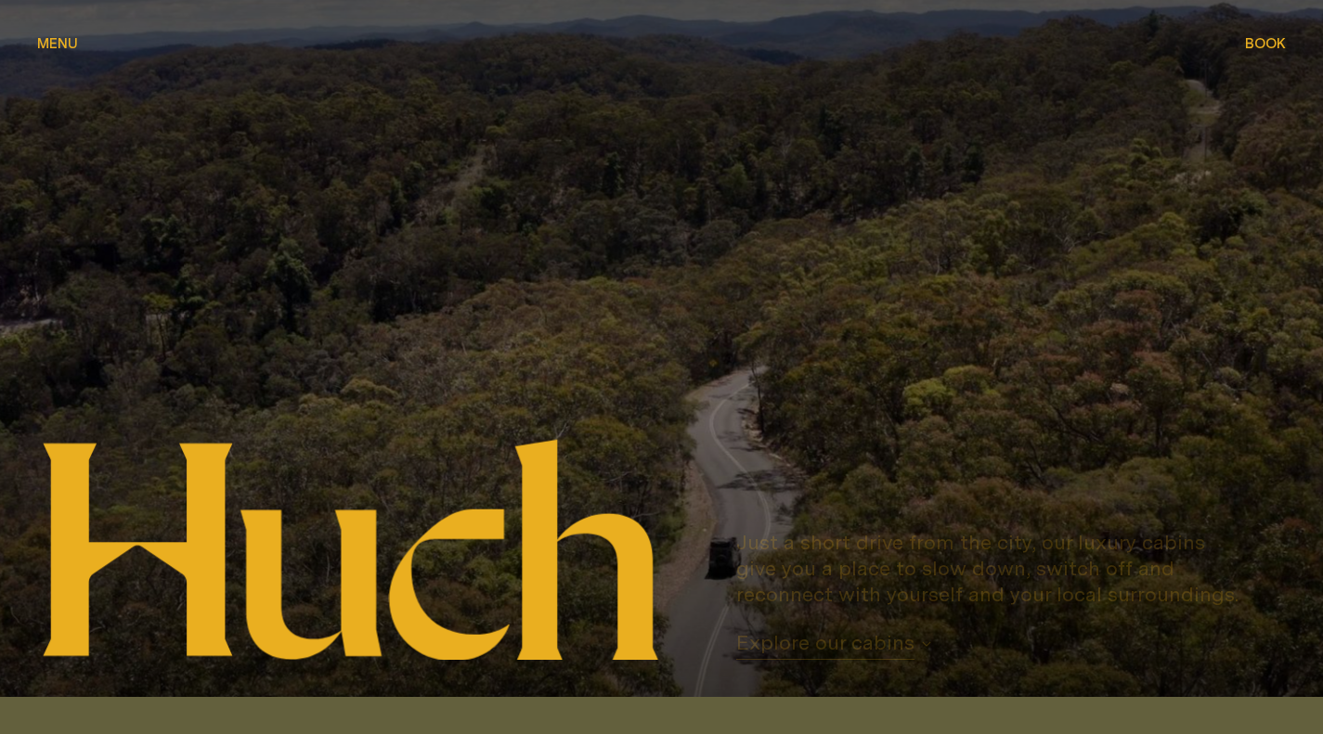
click at [53, 42] on span "Menu" at bounding box center [57, 43] width 41 height 14
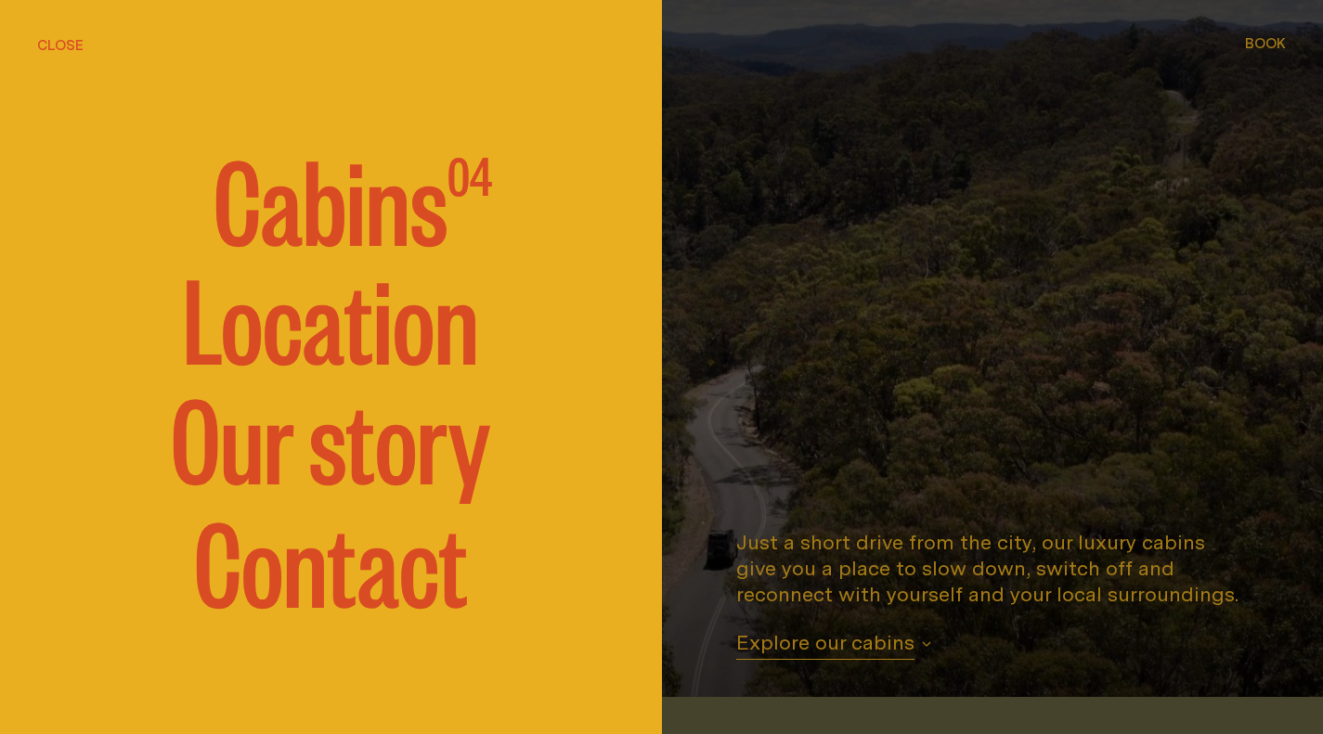
click at [371, 218] on span "Cabins" at bounding box center [331, 196] width 234 height 111
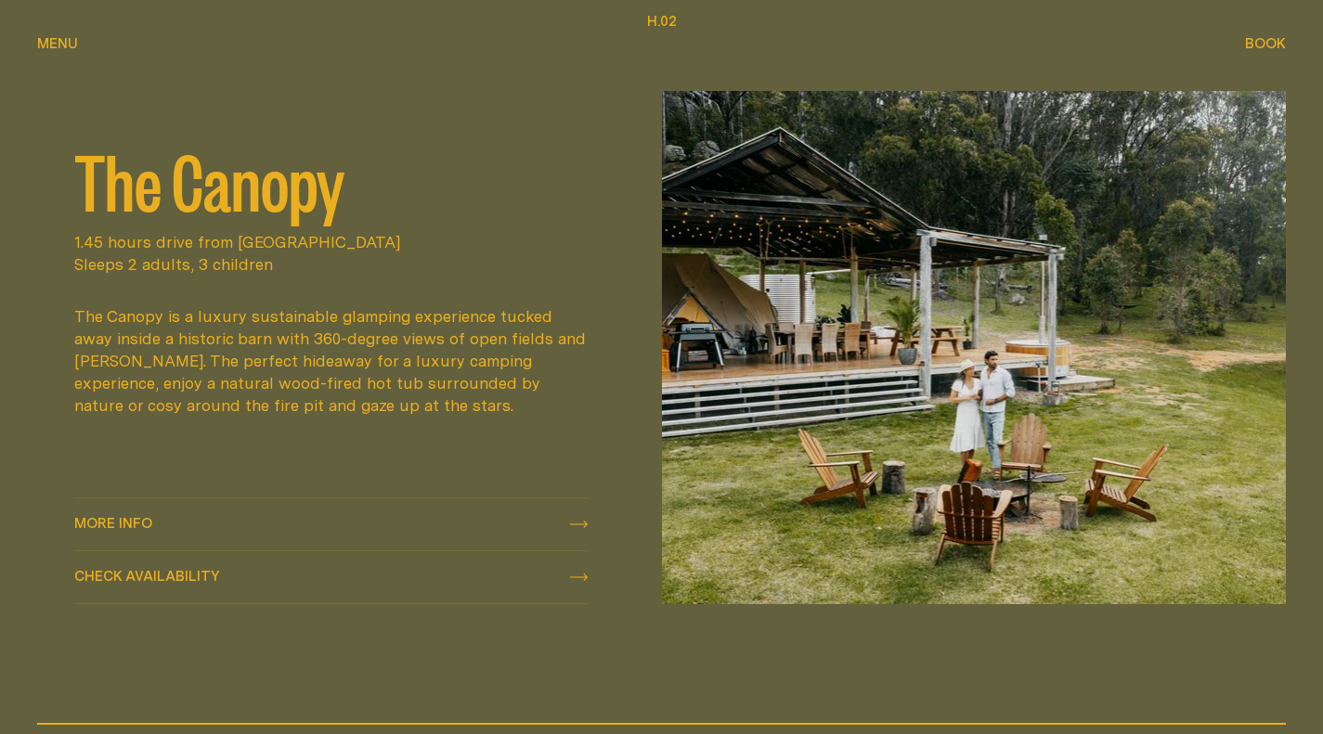
scroll to position [790, 0]
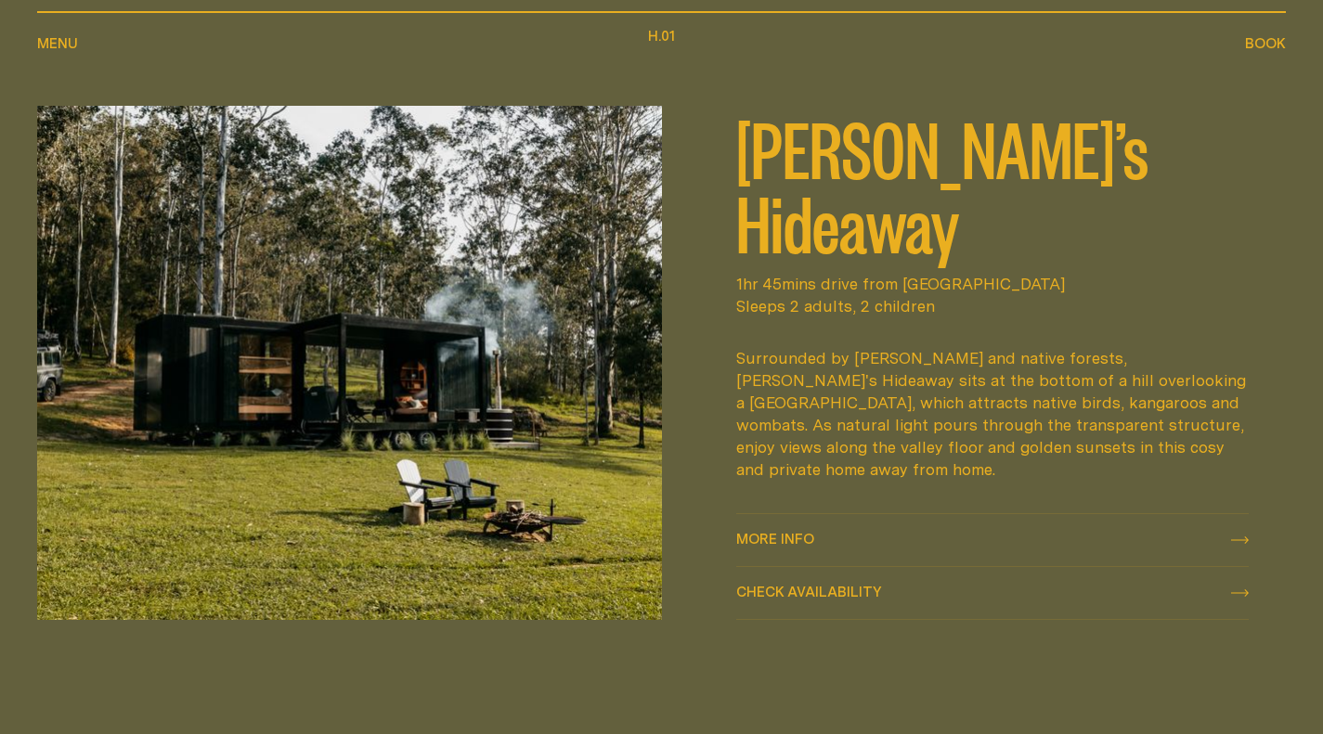
click at [319, 373] on img at bounding box center [349, 362] width 625 height 513
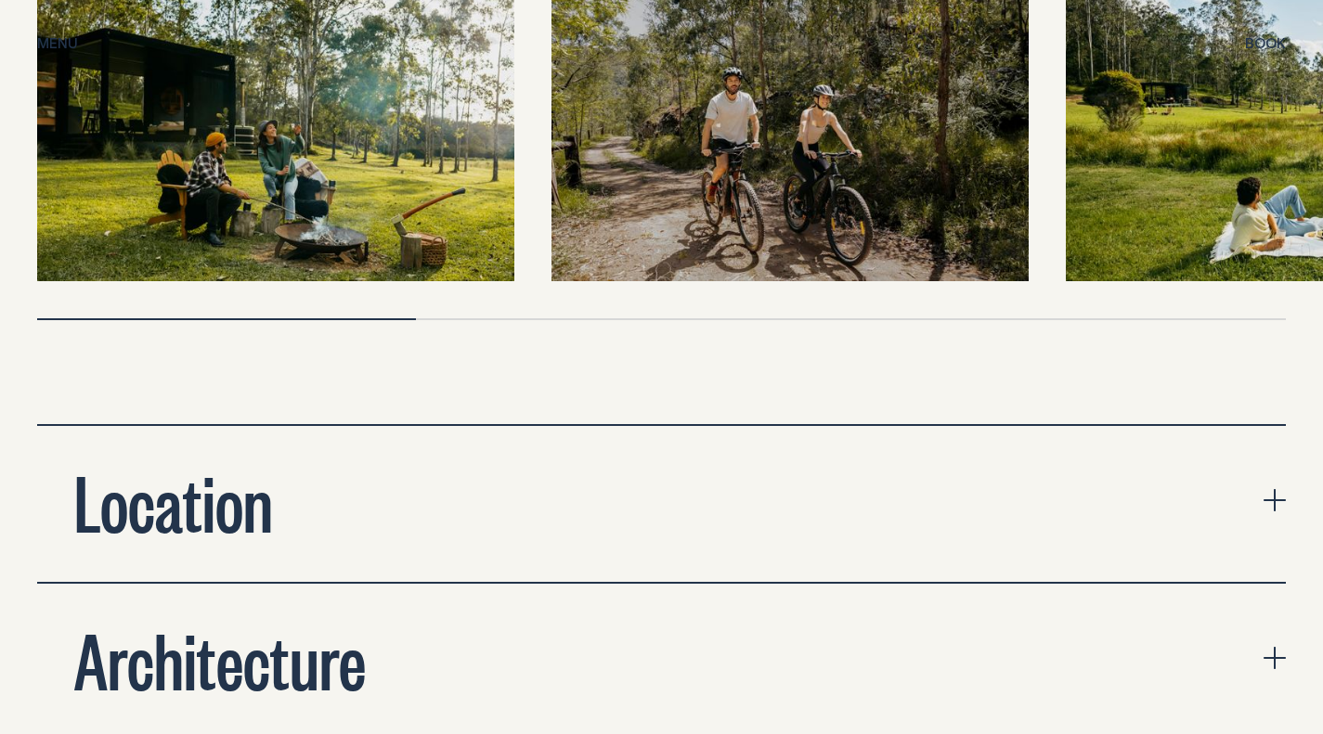
scroll to position [6128, 0]
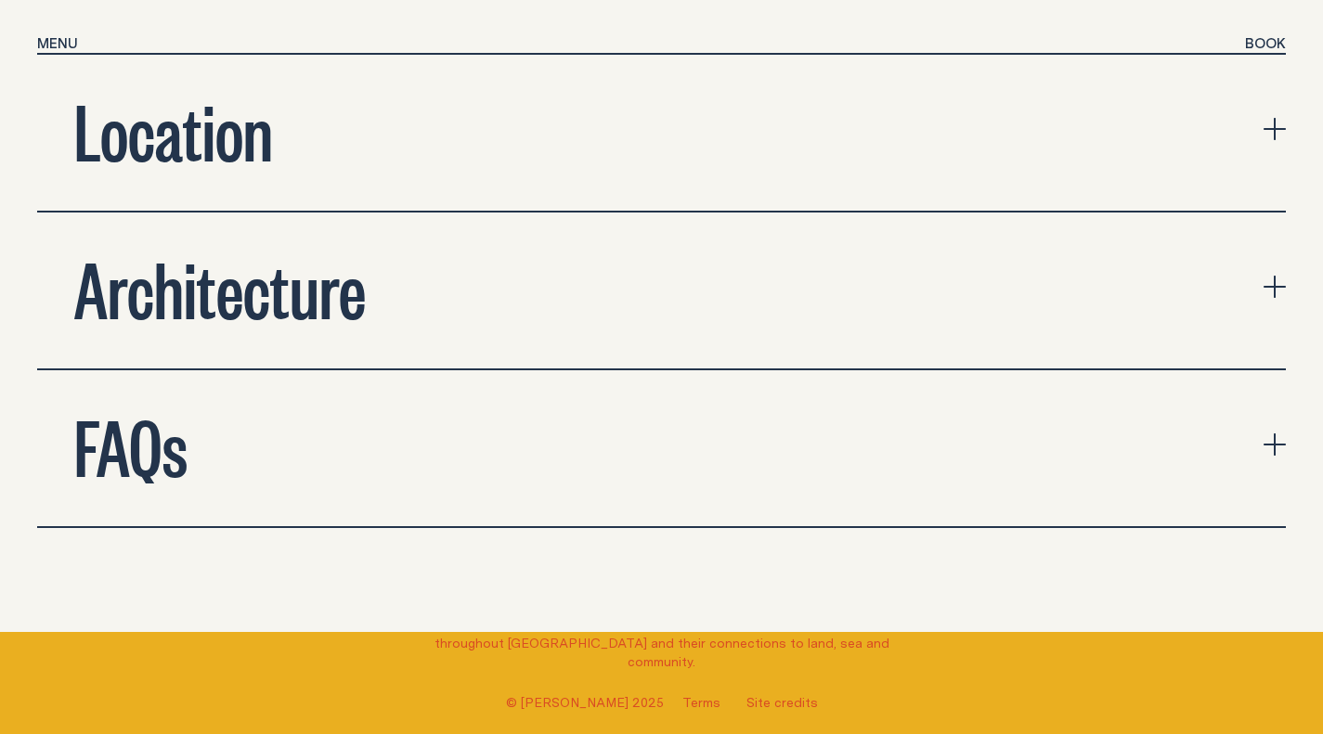
click at [1280, 128] on icon "expand accordion" at bounding box center [1275, 129] width 22 height 2
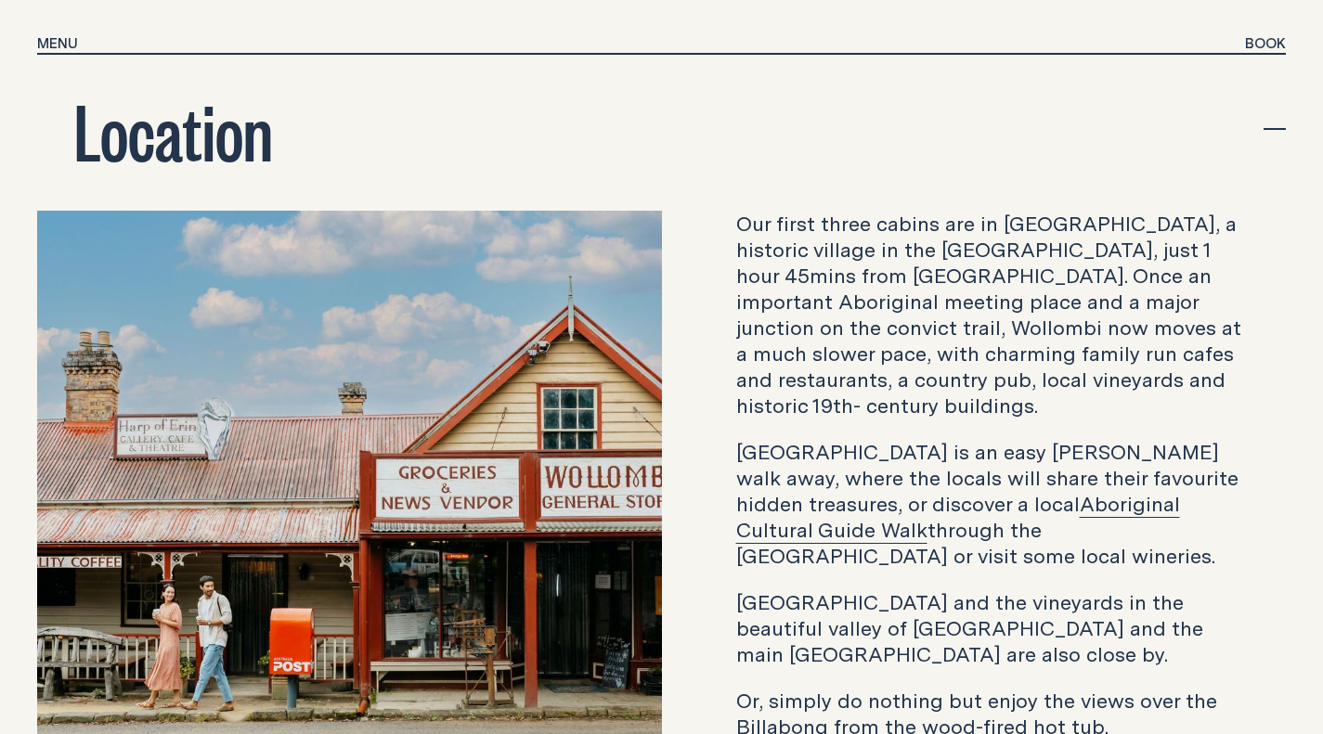
click at [1046, 211] on p "Our first three cabins are in [GEOGRAPHIC_DATA], a historic village in the [GEO…" at bounding box center [992, 315] width 513 height 208
copy p "Wollombi"
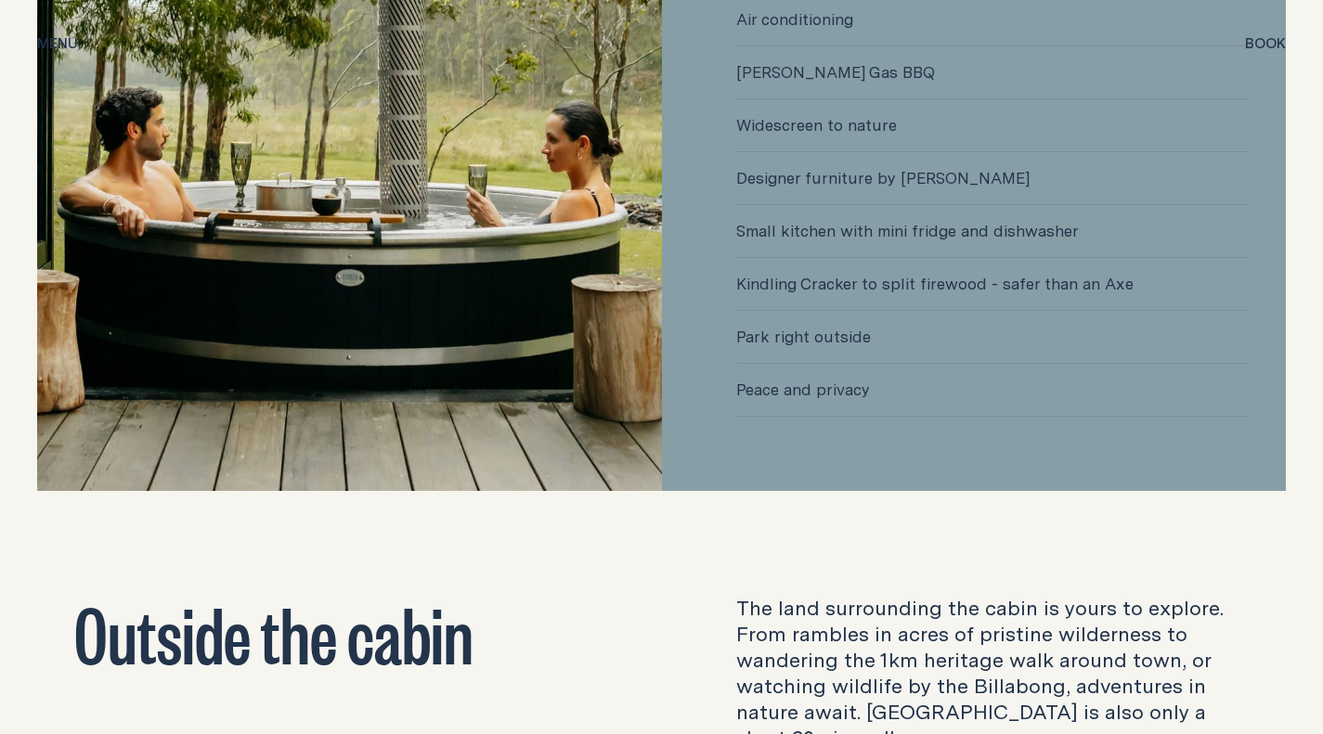
scroll to position [4550, 0]
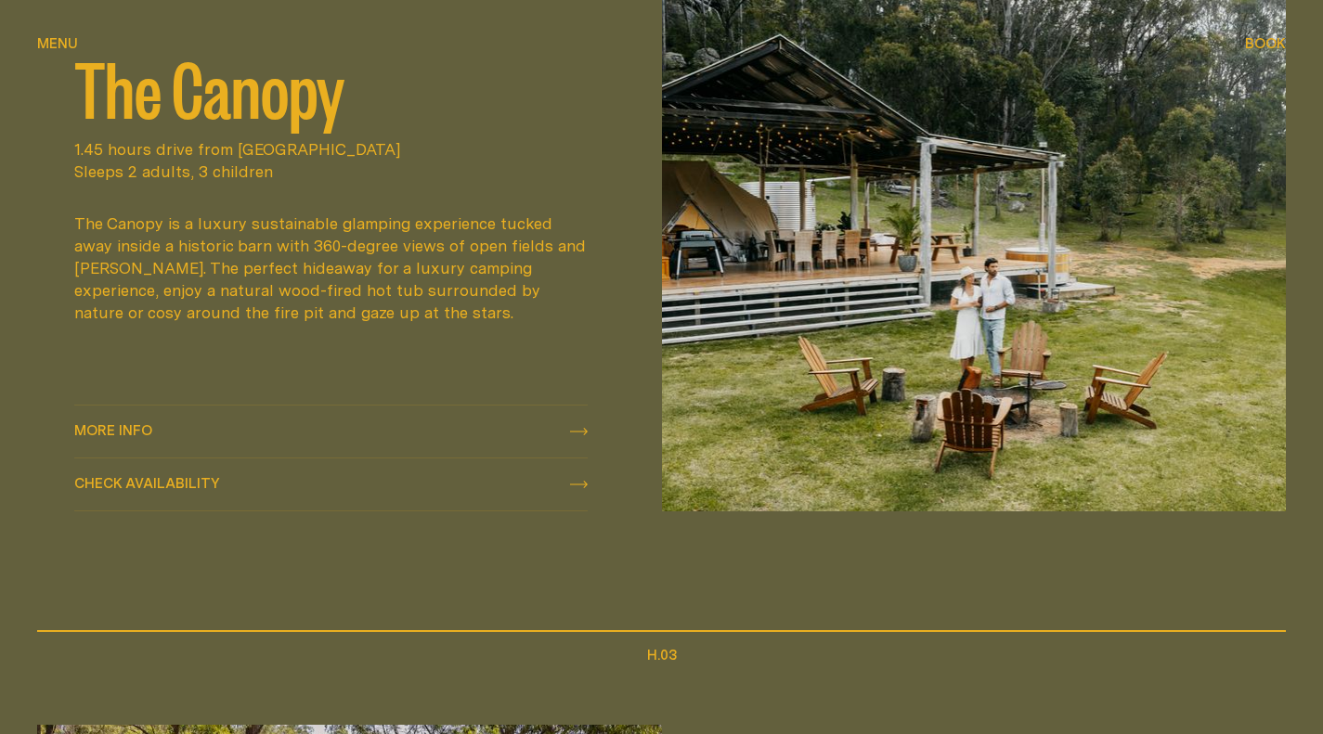
scroll to position [2183, 0]
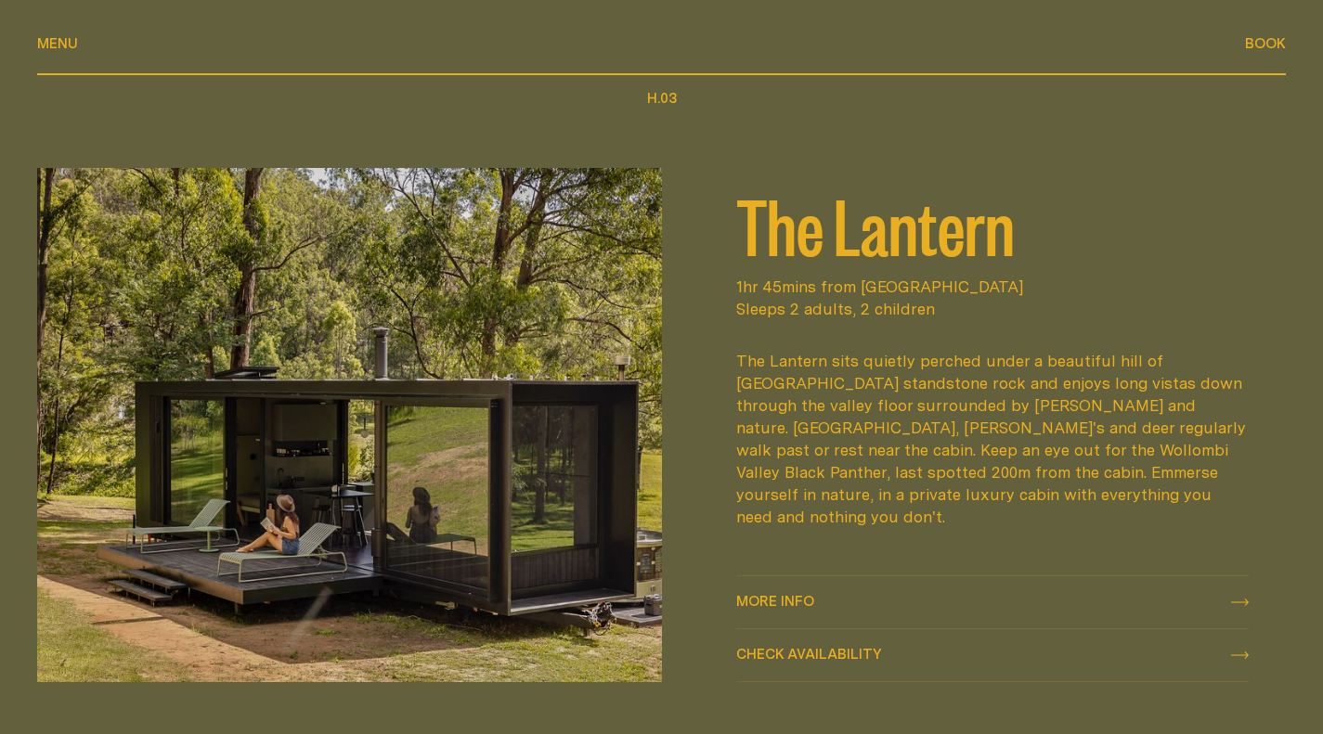
click at [477, 459] on img at bounding box center [349, 424] width 625 height 513
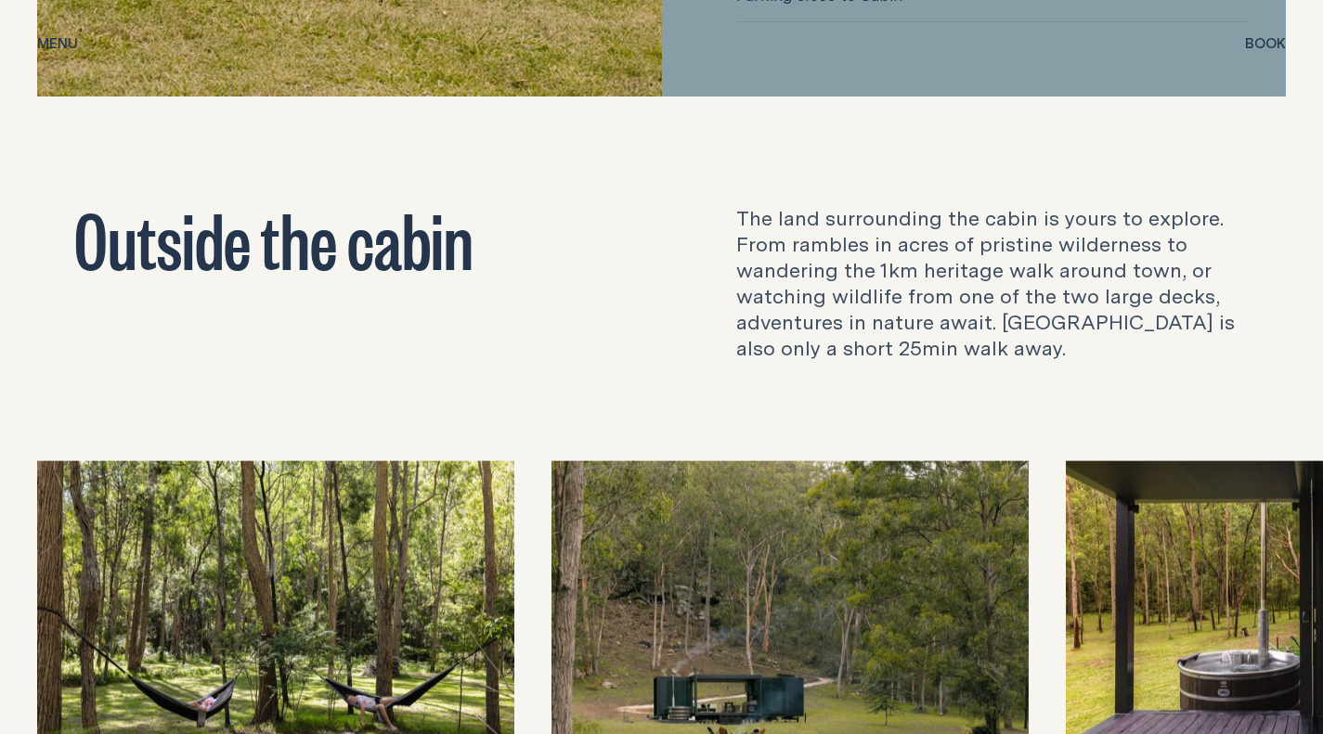
scroll to position [5942, 0]
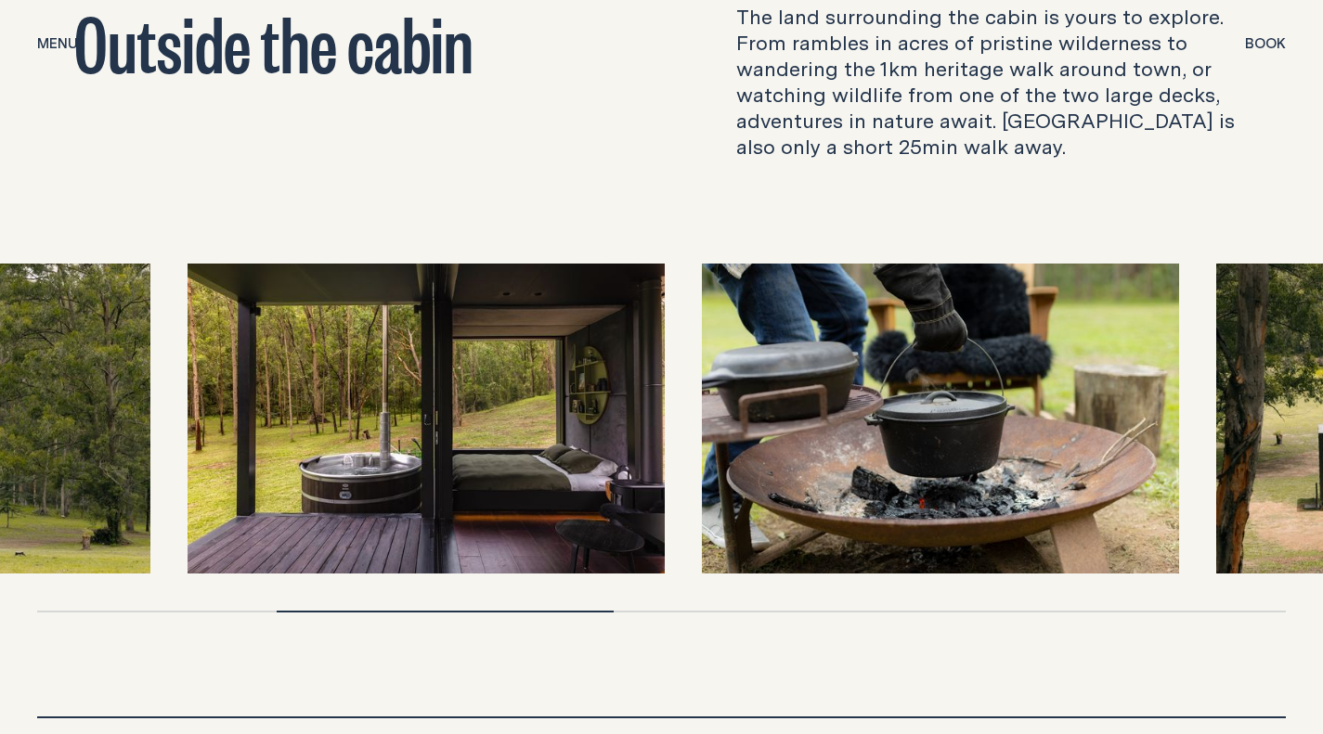
drag, startPoint x: 1165, startPoint y: 422, endPoint x: 233, endPoint y: 451, distance: 932.7
click at [233, 451] on img at bounding box center [426, 419] width 477 height 310
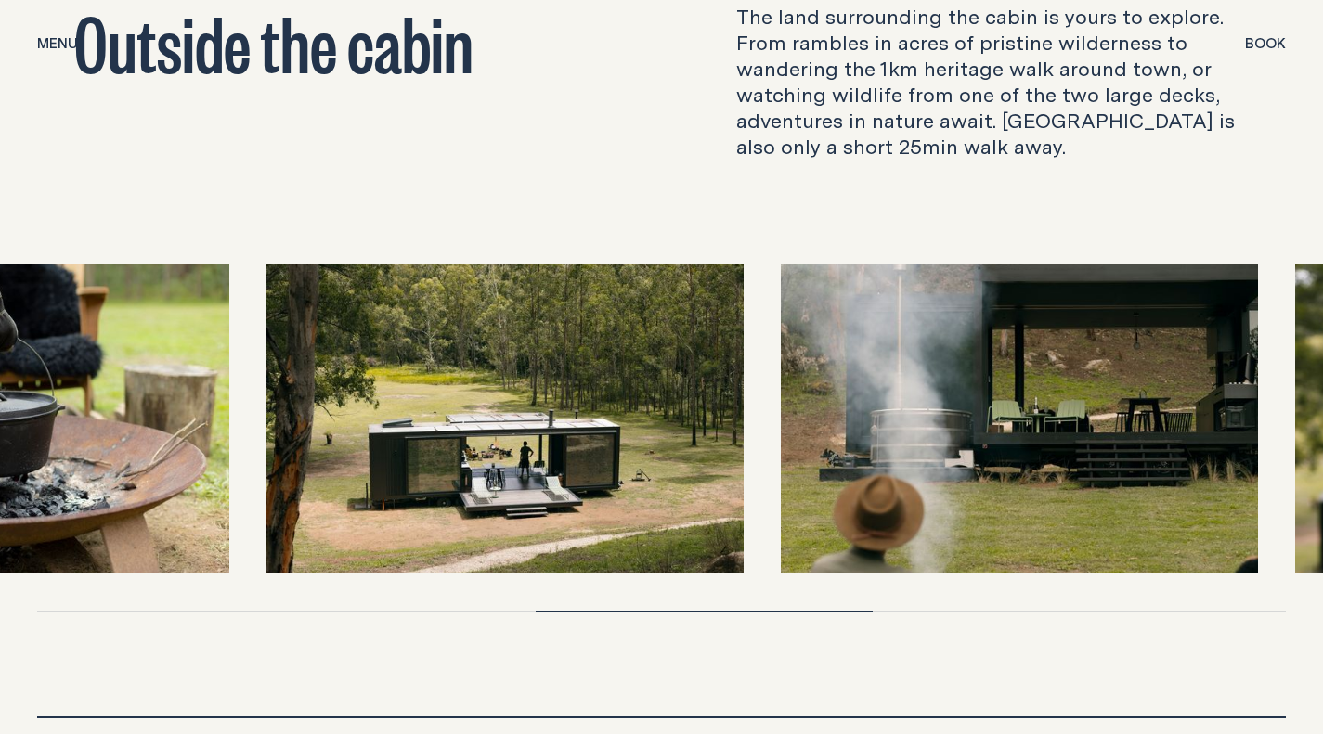
drag, startPoint x: 1154, startPoint y: 415, endPoint x: 253, endPoint y: 424, distance: 901.6
click at [266, 424] on img at bounding box center [504, 419] width 477 height 310
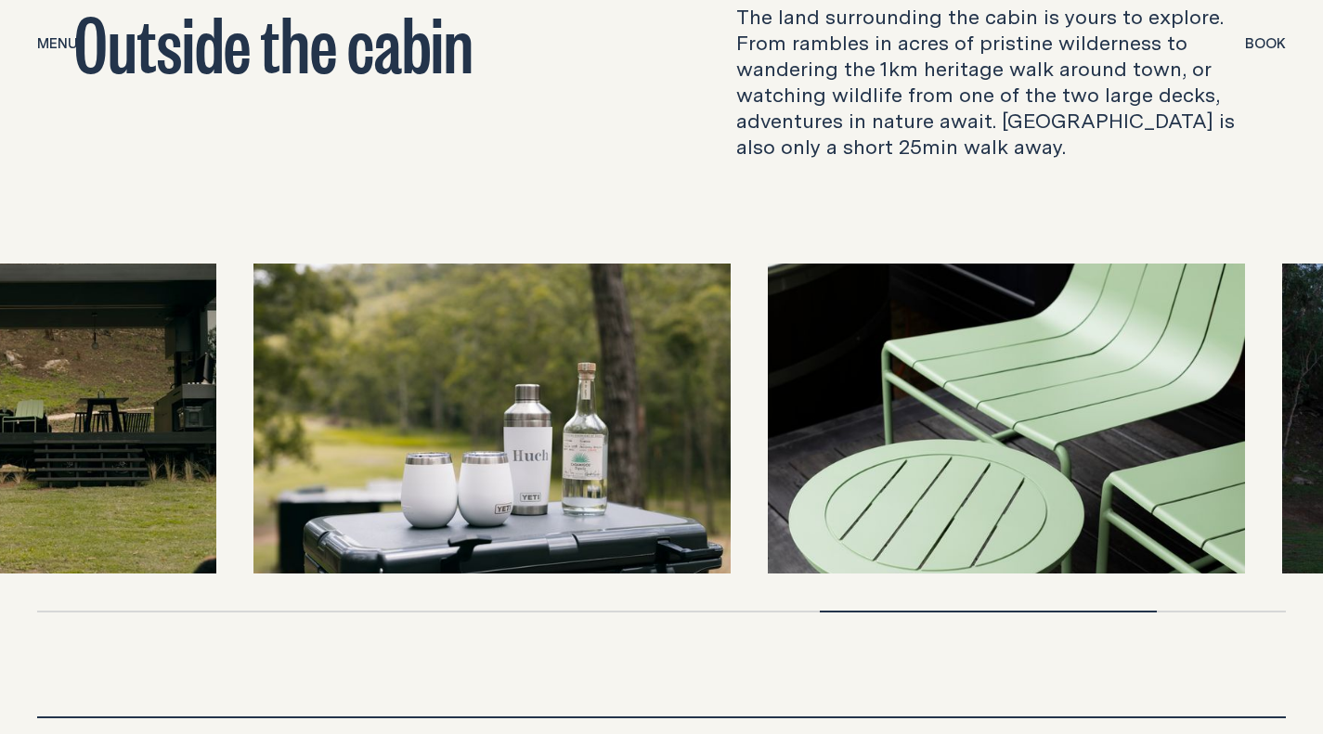
drag, startPoint x: 935, startPoint y: 414, endPoint x: 375, endPoint y: 412, distance: 559.9
click at [375, 412] on img at bounding box center [491, 419] width 477 height 310
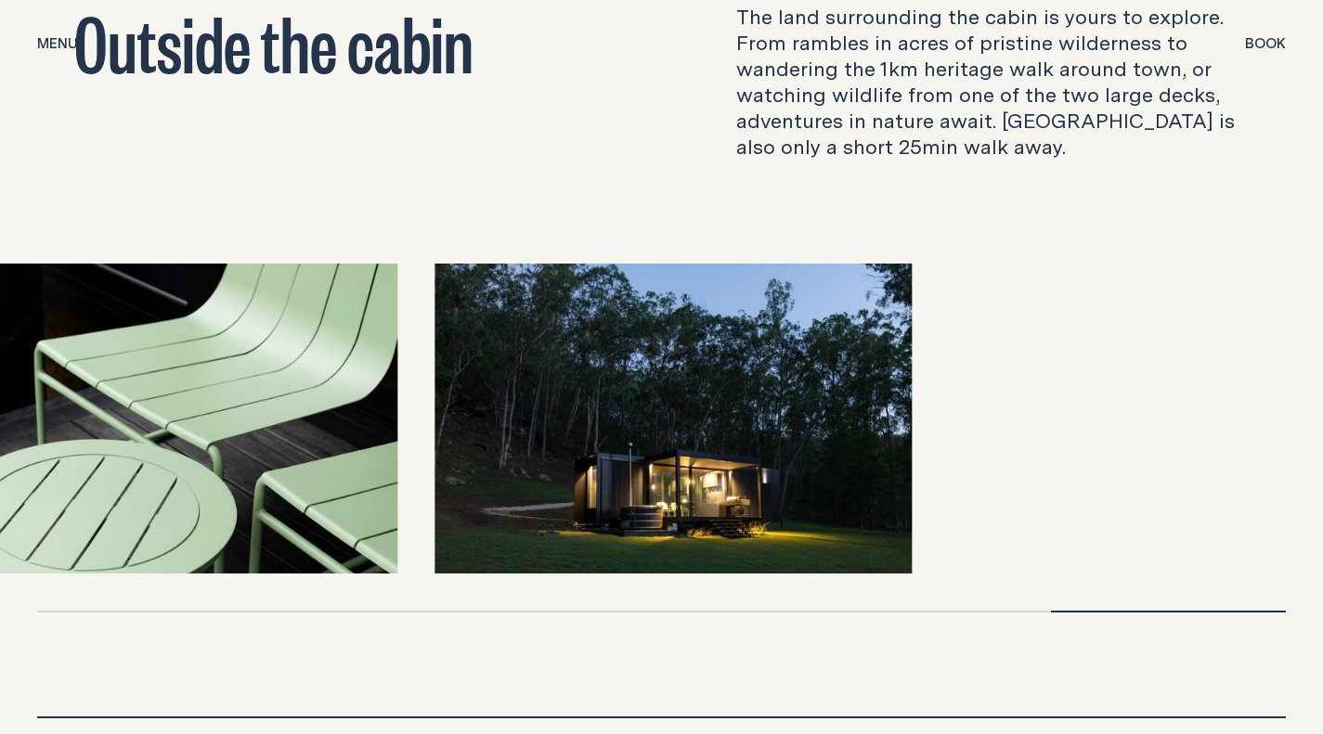
drag, startPoint x: 1040, startPoint y: 399, endPoint x: 174, endPoint y: 400, distance: 866.3
click at [174, 400] on div at bounding box center [661, 419] width 1249 height 310
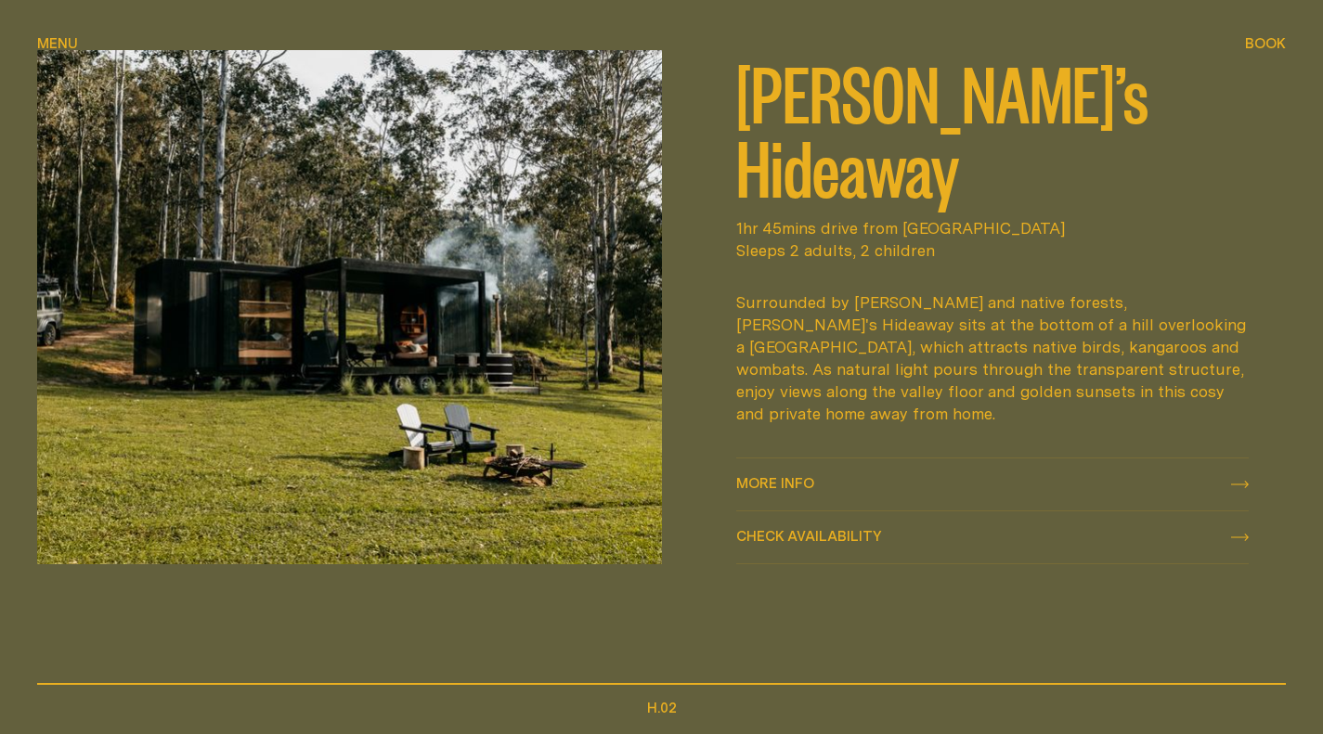
scroll to position [419, 0]
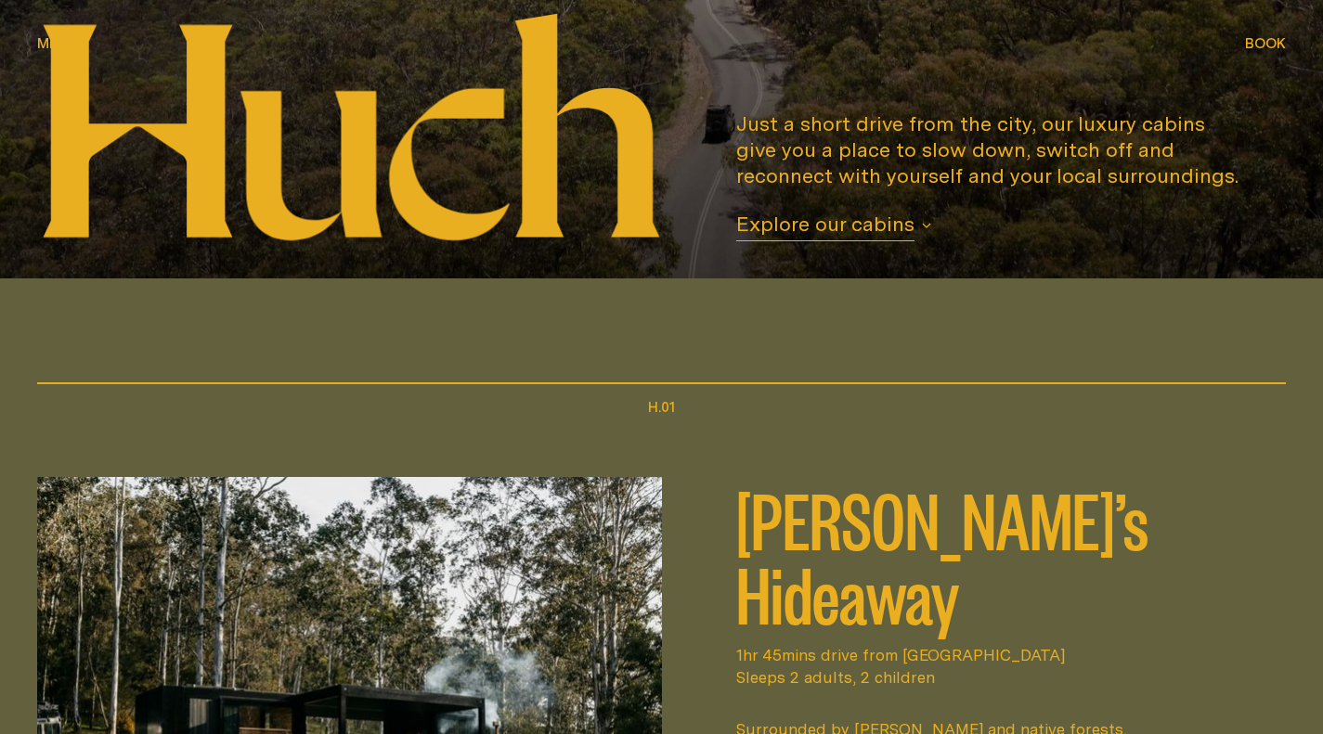
click at [488, 596] on img at bounding box center [349, 733] width 625 height 513
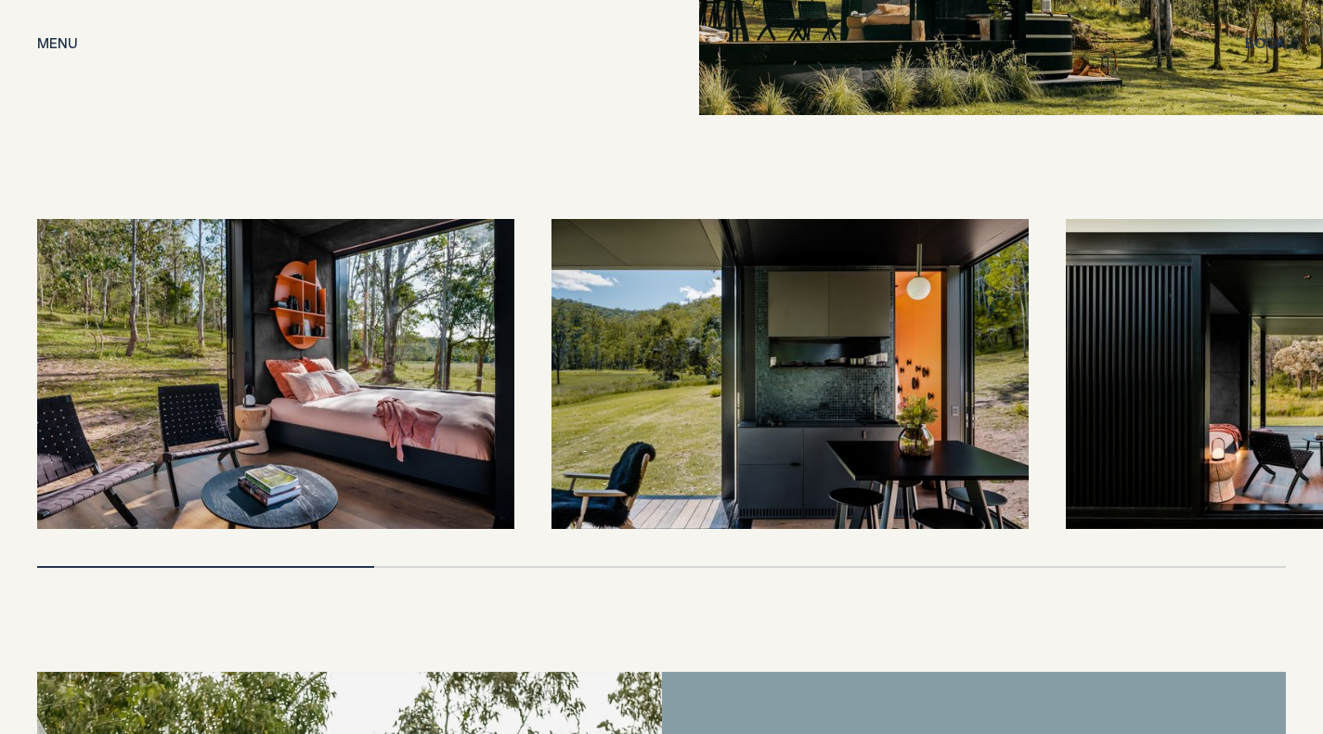
scroll to position [3714, 0]
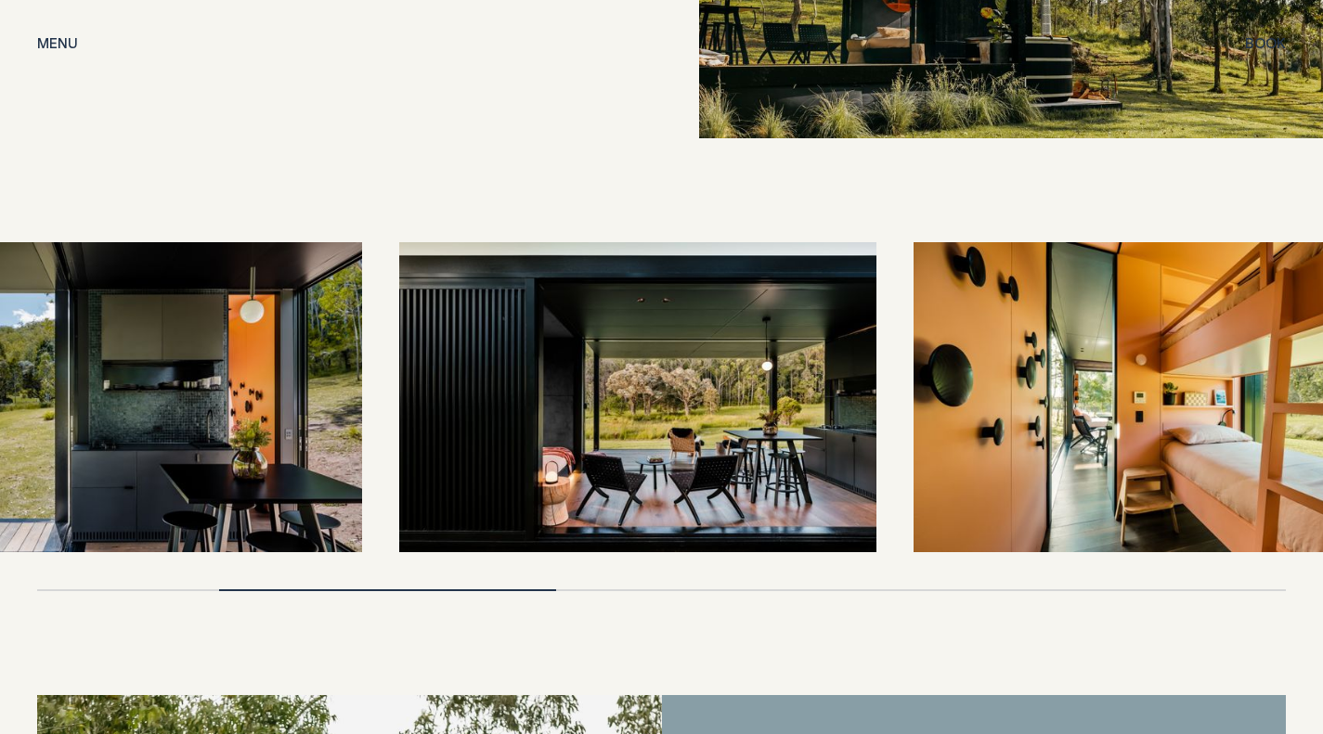
drag, startPoint x: 907, startPoint y: 382, endPoint x: 245, endPoint y: 380, distance: 662.0
click at [234, 387] on img at bounding box center [123, 397] width 477 height 310
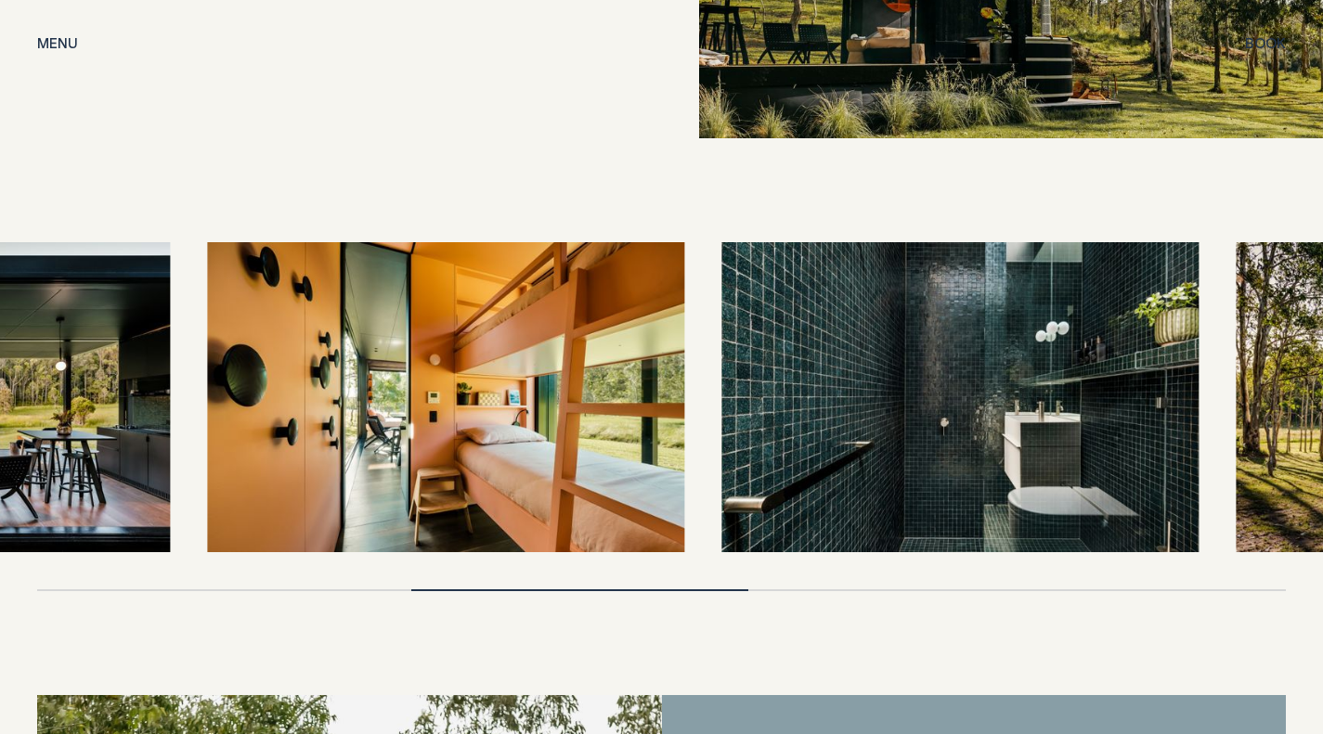
drag, startPoint x: 773, startPoint y: 437, endPoint x: 342, endPoint y: 444, distance: 431.8
click at [342, 444] on img at bounding box center [445, 397] width 477 height 310
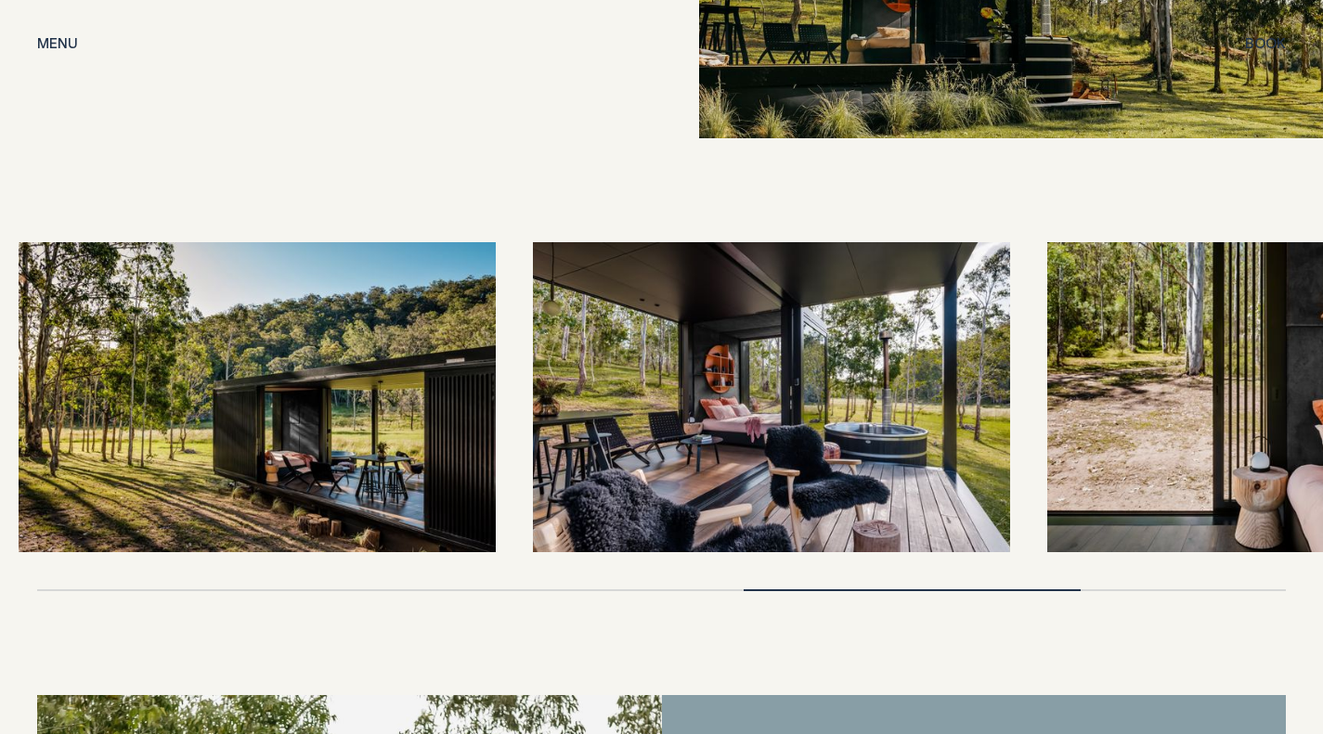
drag, startPoint x: 690, startPoint y: 460, endPoint x: 15, endPoint y: 470, distance: 675.1
click at [19, 471] on img at bounding box center [257, 397] width 477 height 310
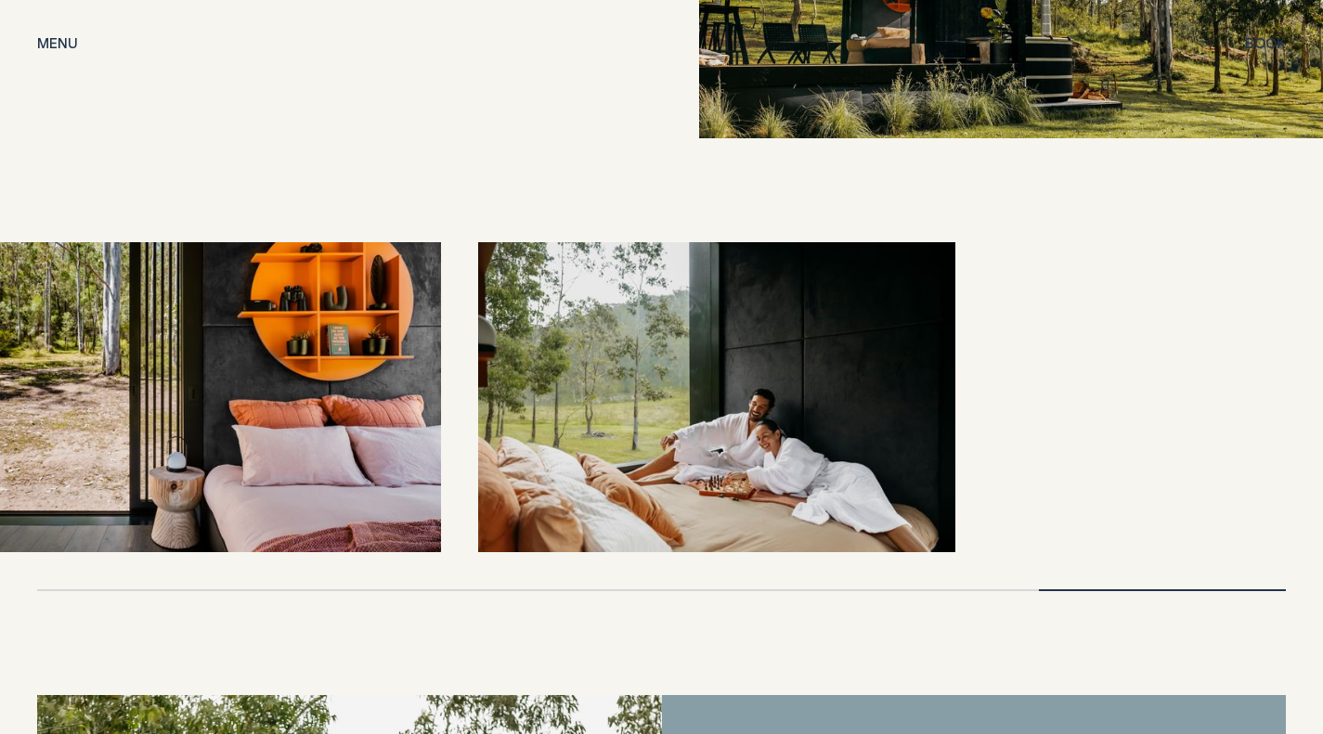
drag, startPoint x: 1129, startPoint y: 407, endPoint x: 266, endPoint y: 447, distance: 864.4
click at [266, 447] on div at bounding box center [661, 397] width 1249 height 310
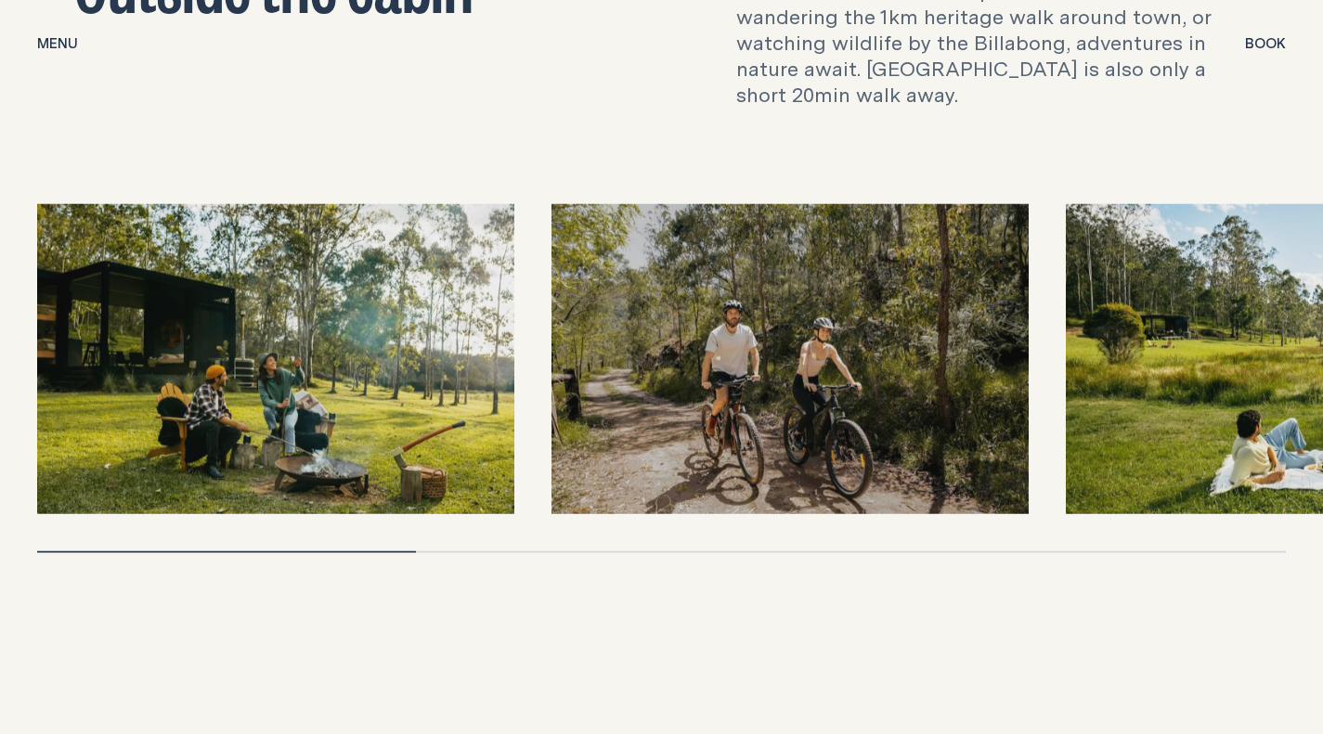
scroll to position [5571, 0]
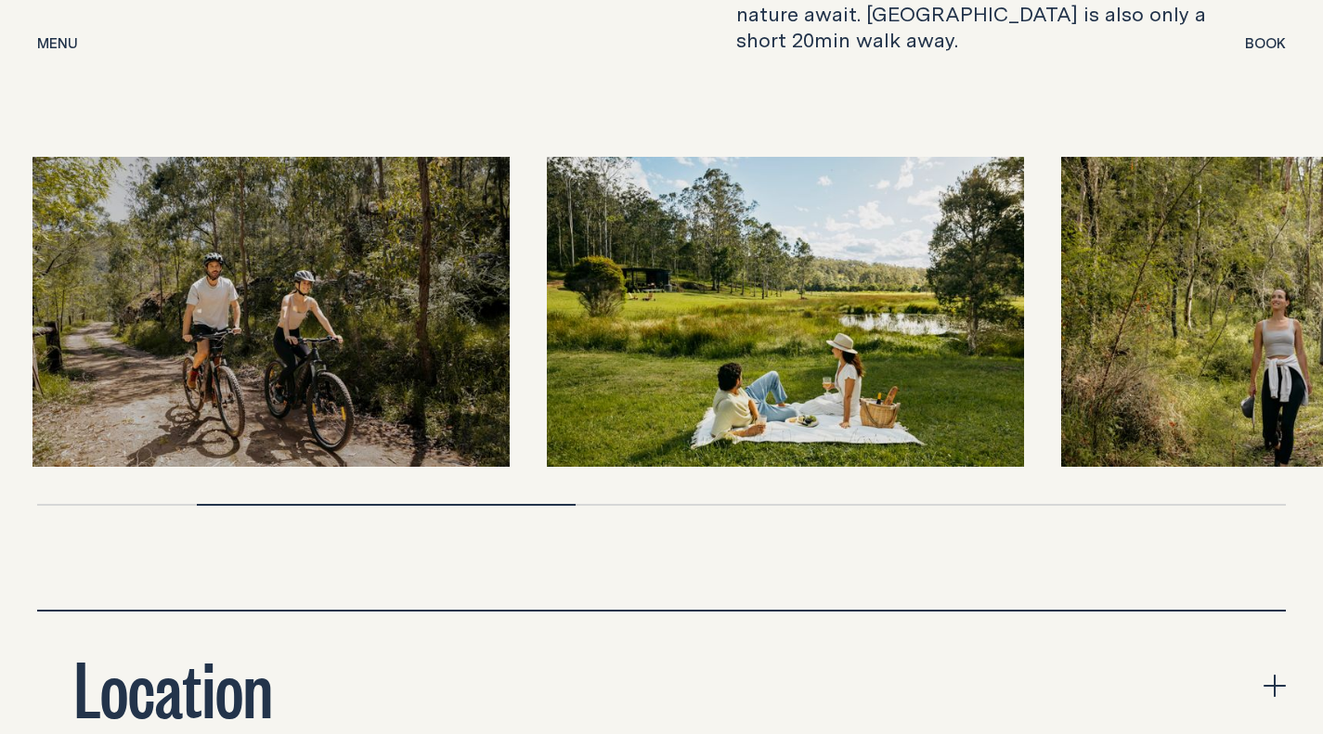
drag, startPoint x: 878, startPoint y: 383, endPoint x: 395, endPoint y: 422, distance: 485.2
click at [395, 422] on img at bounding box center [270, 312] width 477 height 310
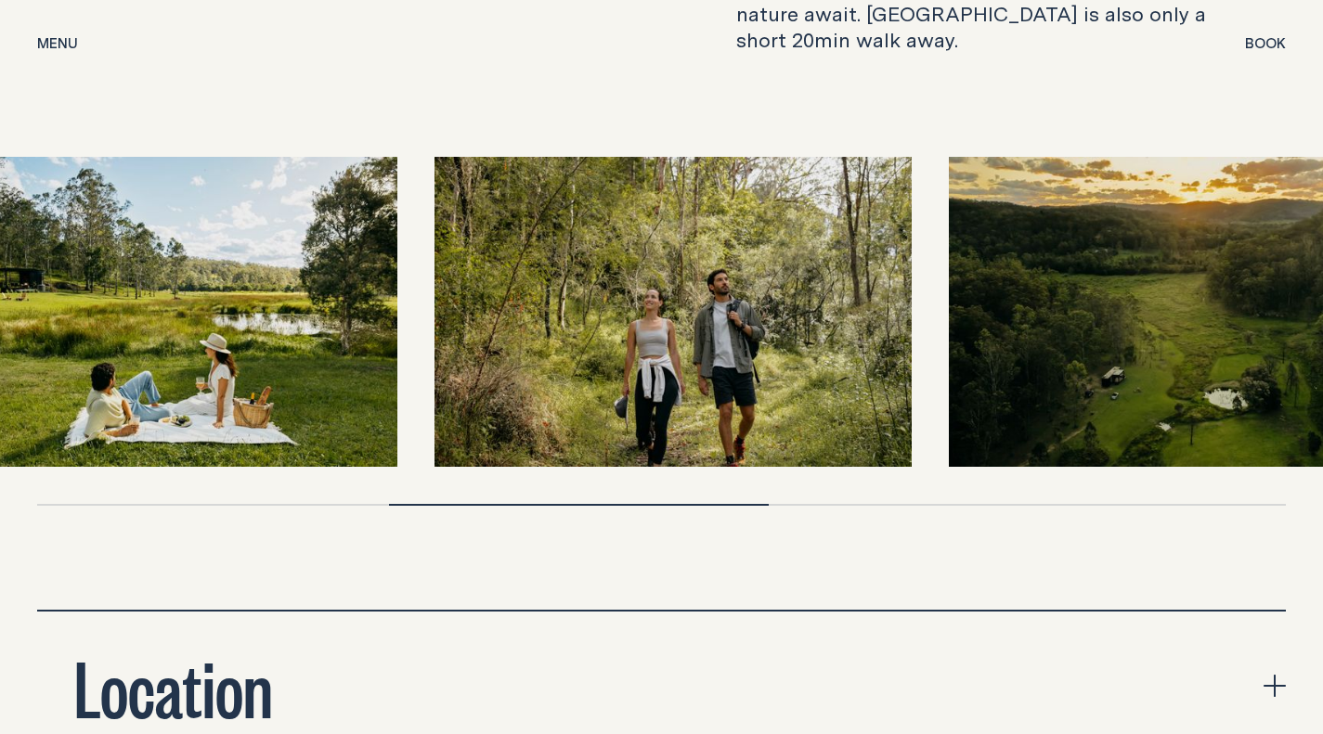
drag, startPoint x: 1184, startPoint y: 371, endPoint x: 552, endPoint y: 386, distance: 632.5
click at [552, 386] on img at bounding box center [673, 312] width 477 height 310
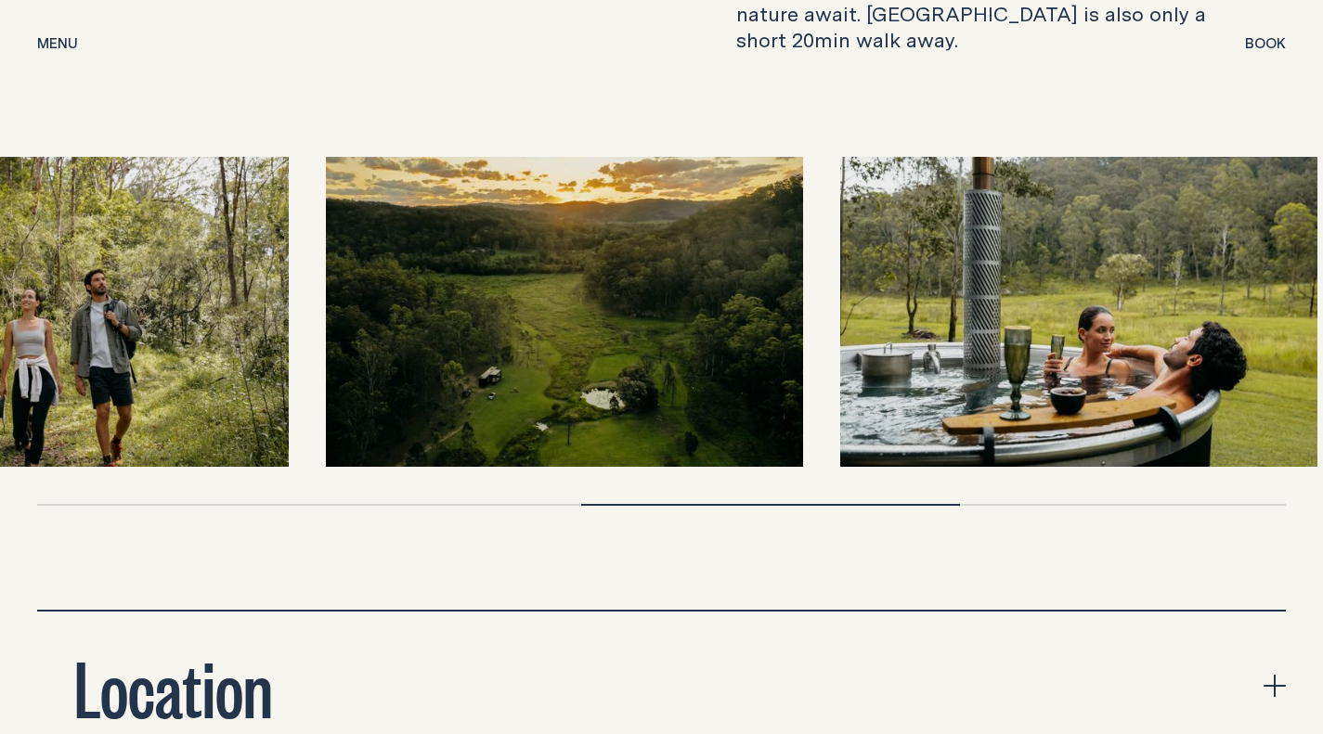
drag, startPoint x: 1197, startPoint y: 365, endPoint x: 456, endPoint y: 400, distance: 741.8
click at [456, 400] on img at bounding box center [564, 312] width 477 height 310
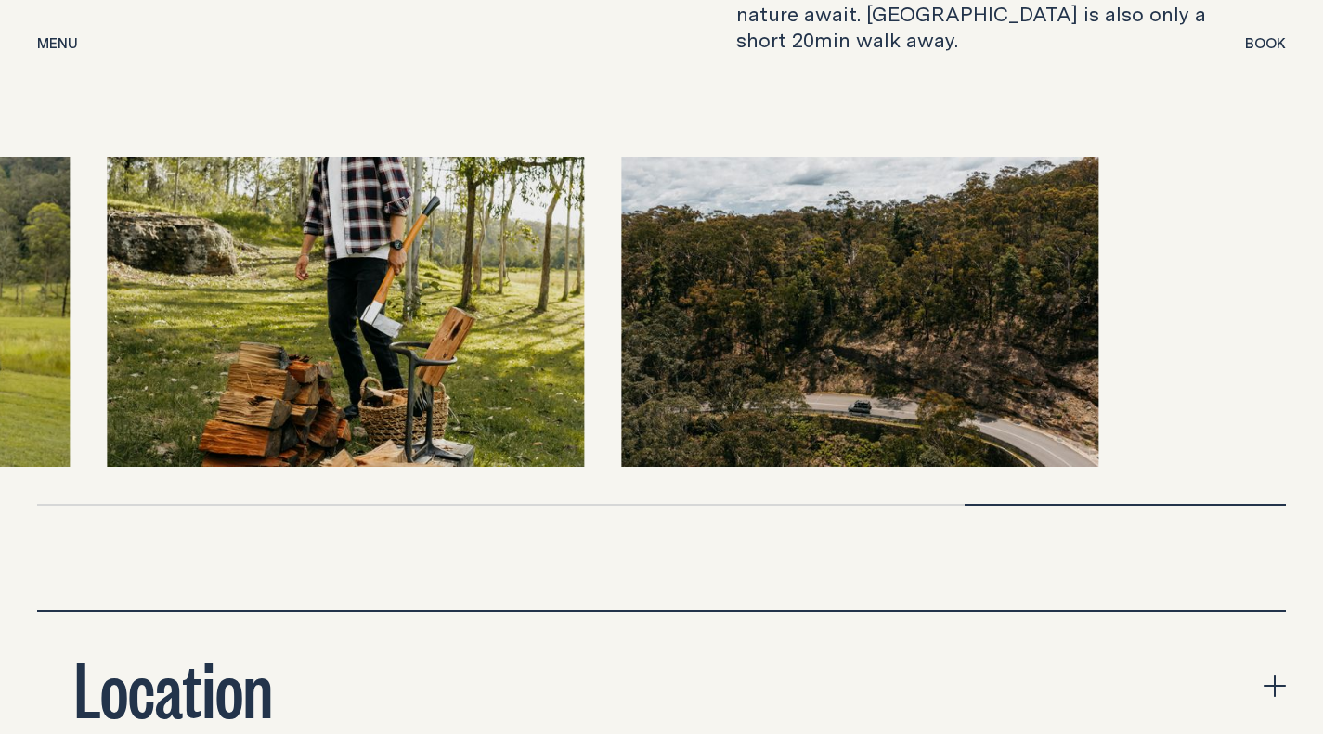
drag, startPoint x: 1185, startPoint y: 350, endPoint x: 164, endPoint y: 344, distance: 1020.4
click at [164, 344] on img at bounding box center [345, 312] width 477 height 310
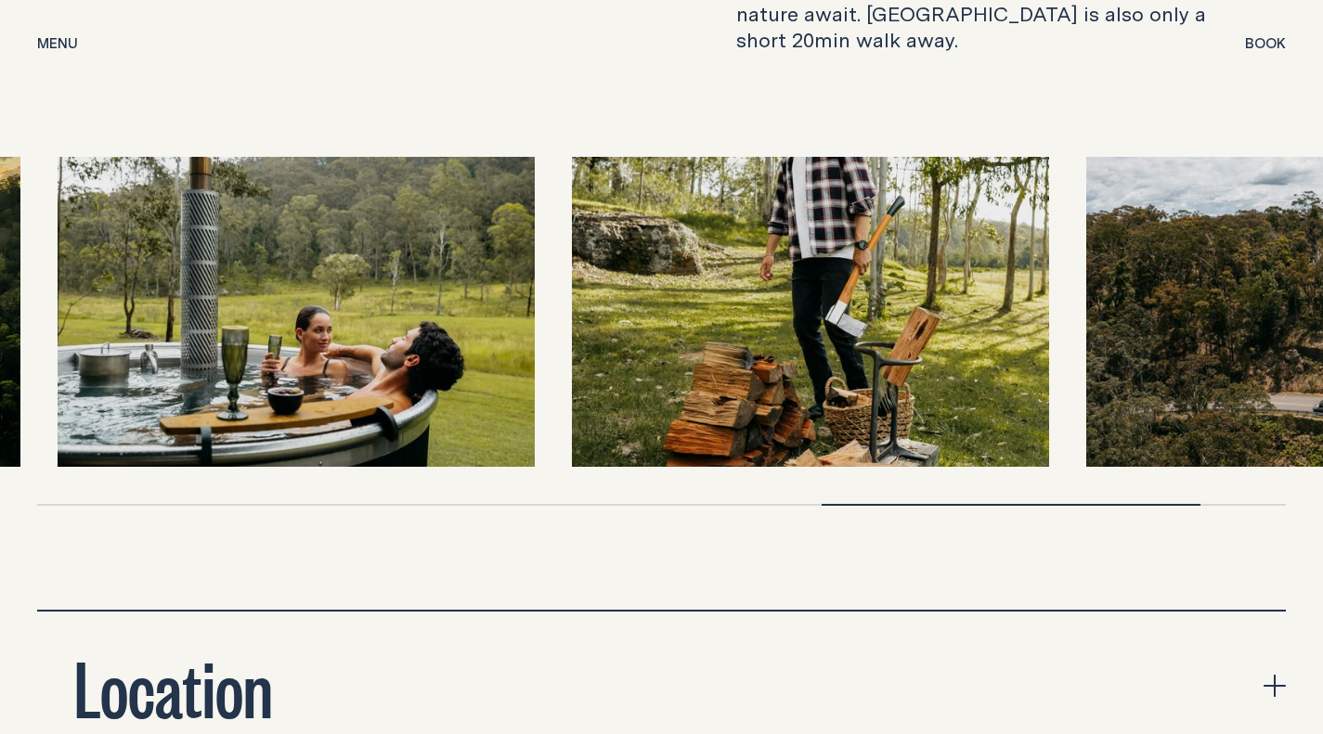
drag, startPoint x: 162, startPoint y: 337, endPoint x: 489, endPoint y: 376, distance: 330.1
click at [489, 376] on img at bounding box center [296, 312] width 477 height 310
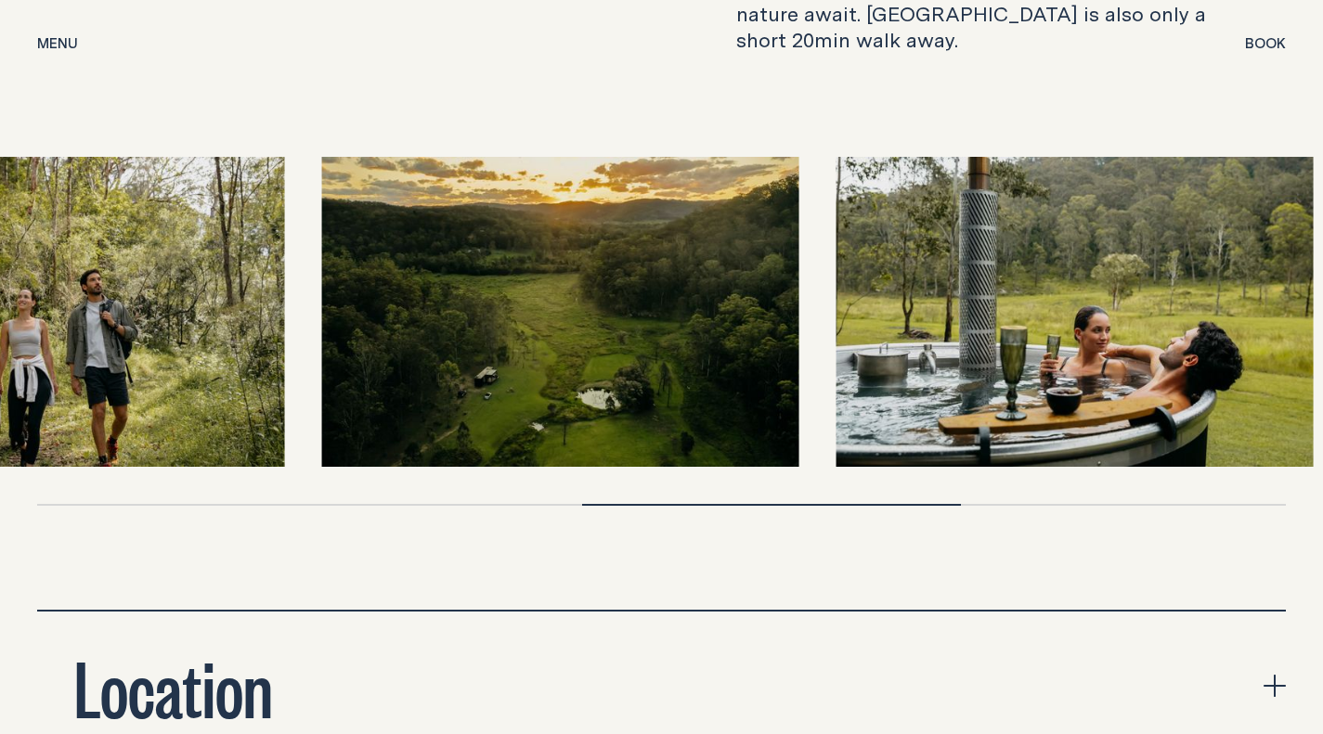
drag, startPoint x: 235, startPoint y: 344, endPoint x: 1028, endPoint y: 416, distance: 796.2
click at [1028, 416] on img at bounding box center [1075, 312] width 477 height 310
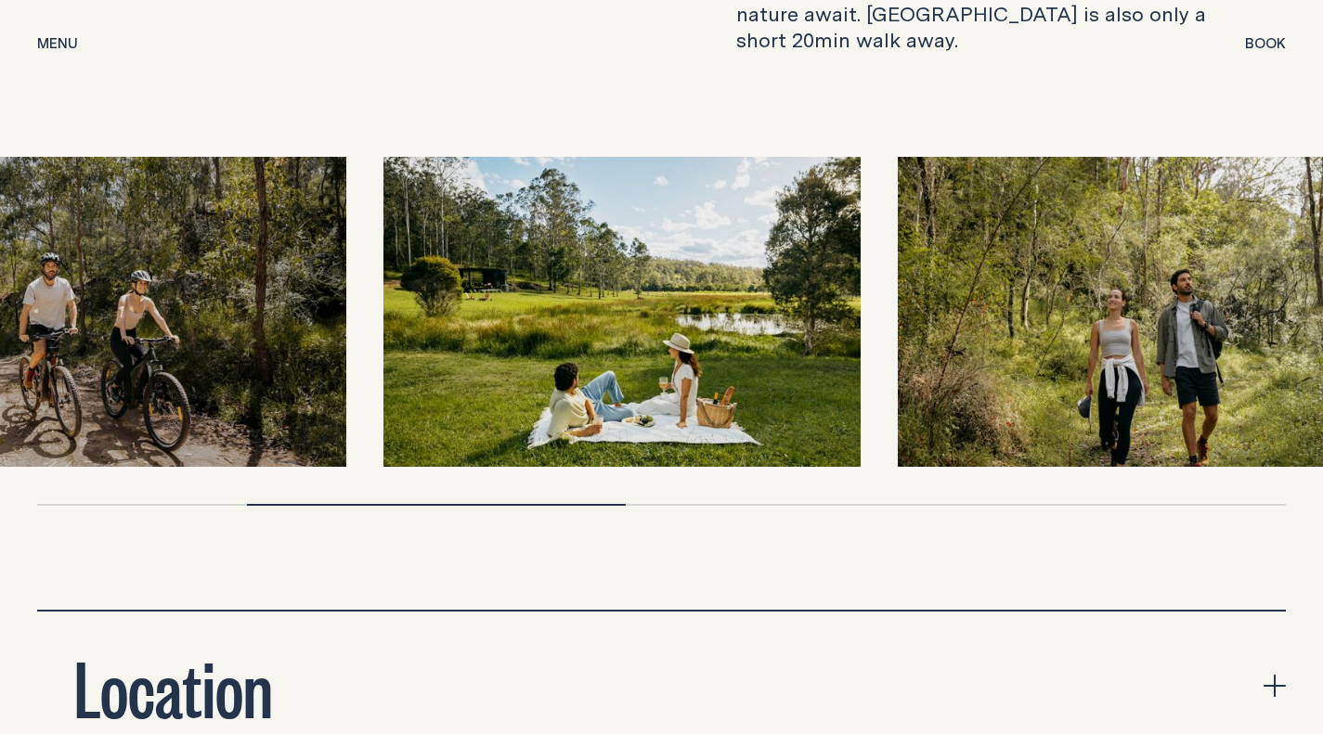
drag, startPoint x: 402, startPoint y: 292, endPoint x: 1296, endPoint y: 322, distance: 894.6
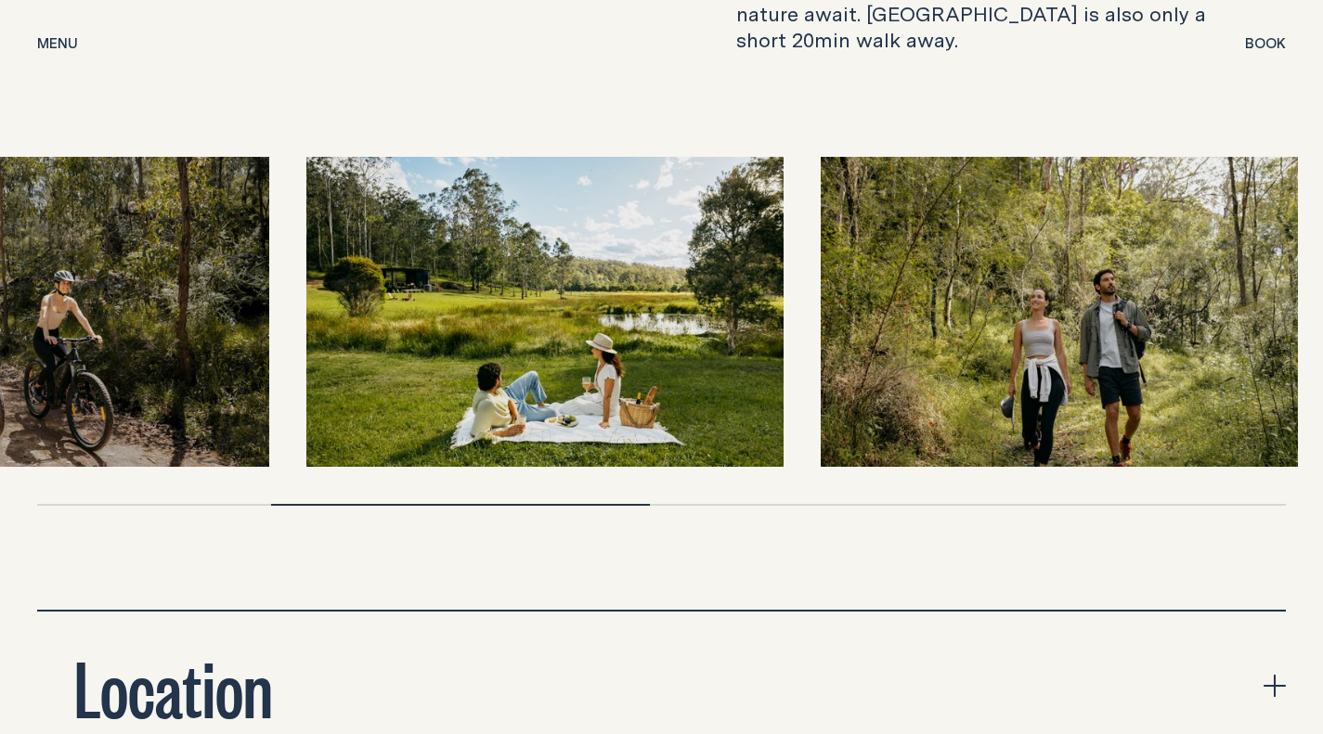
drag, startPoint x: 1155, startPoint y: 317, endPoint x: 381, endPoint y: 342, distance: 774.8
click at [381, 342] on img at bounding box center [544, 312] width 477 height 310
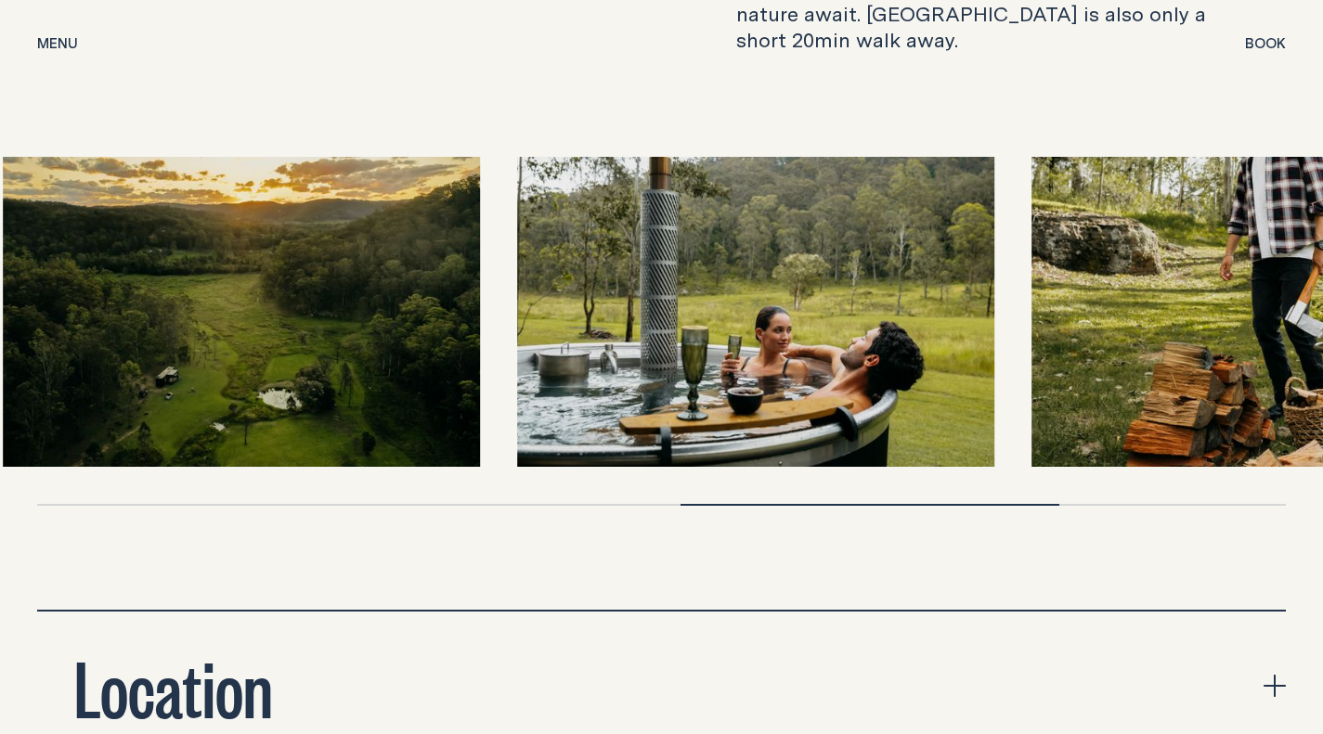
click at [1032, 327] on img at bounding box center [1270, 312] width 477 height 310
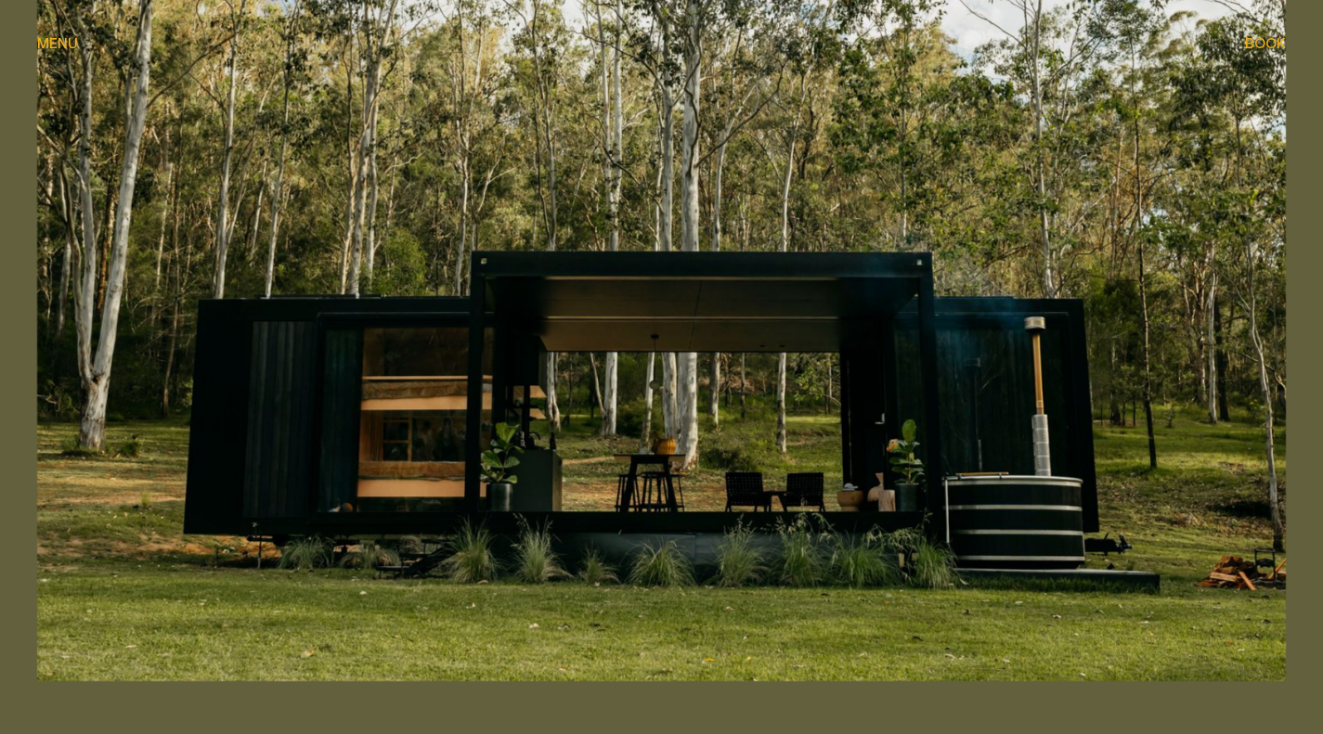
scroll to position [1486, 0]
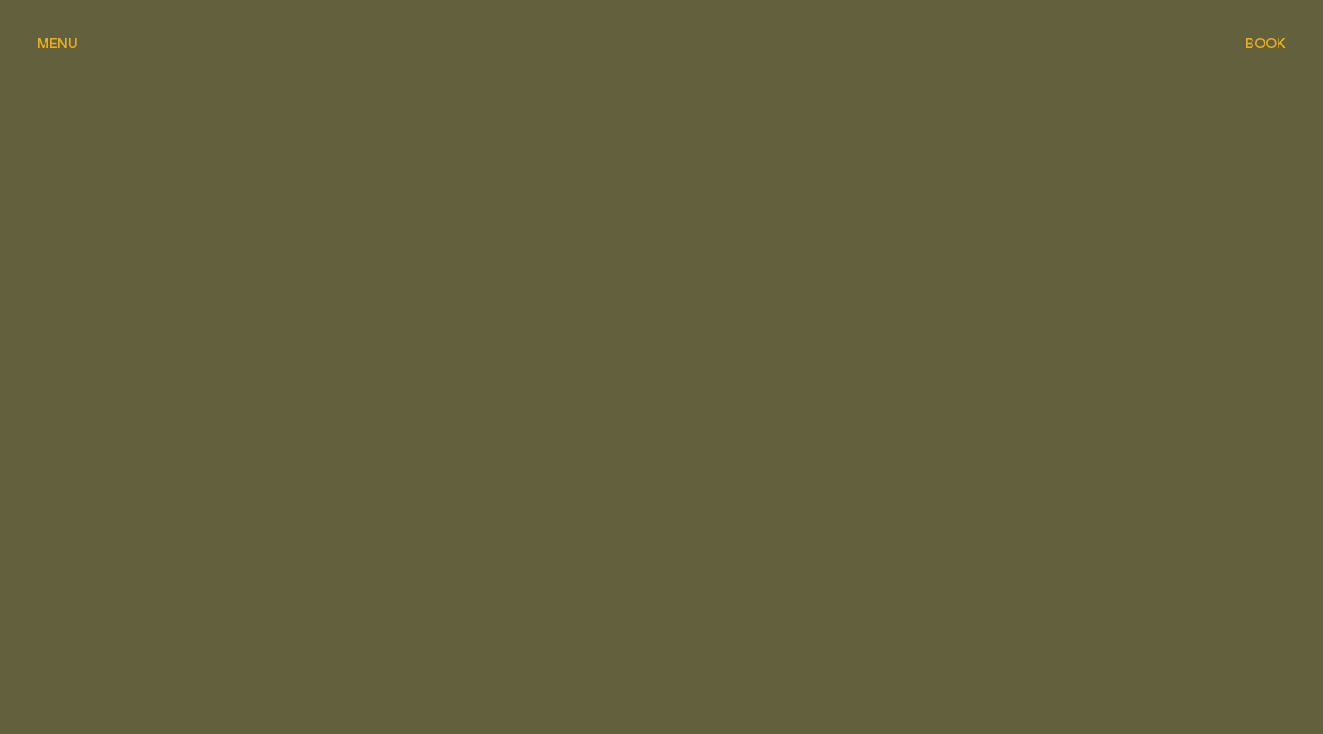
scroll to position [419, 0]
